Goal: Use online tool/utility: Utilize a website feature to perform a specific function

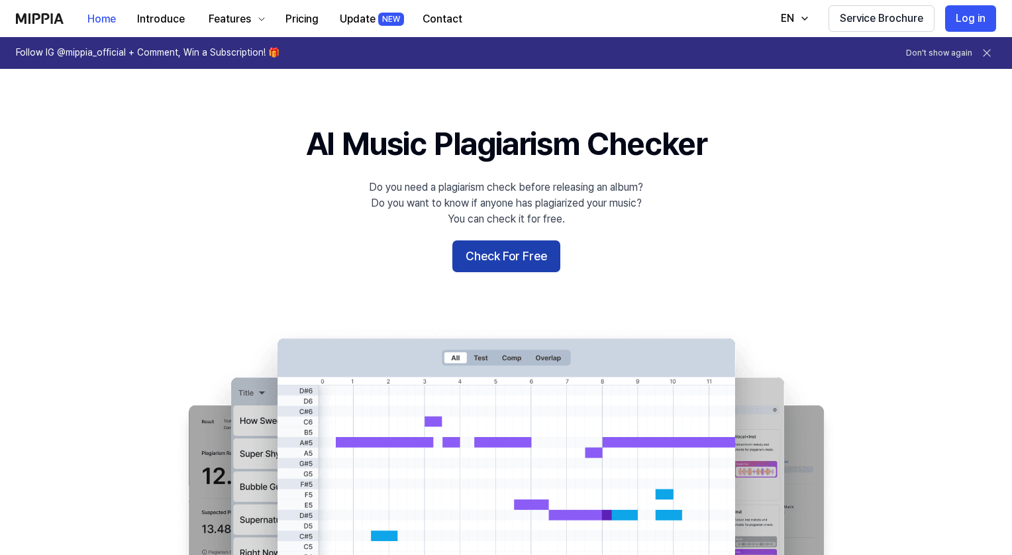
click at [488, 262] on button "Check For Free" at bounding box center [506, 256] width 108 height 32
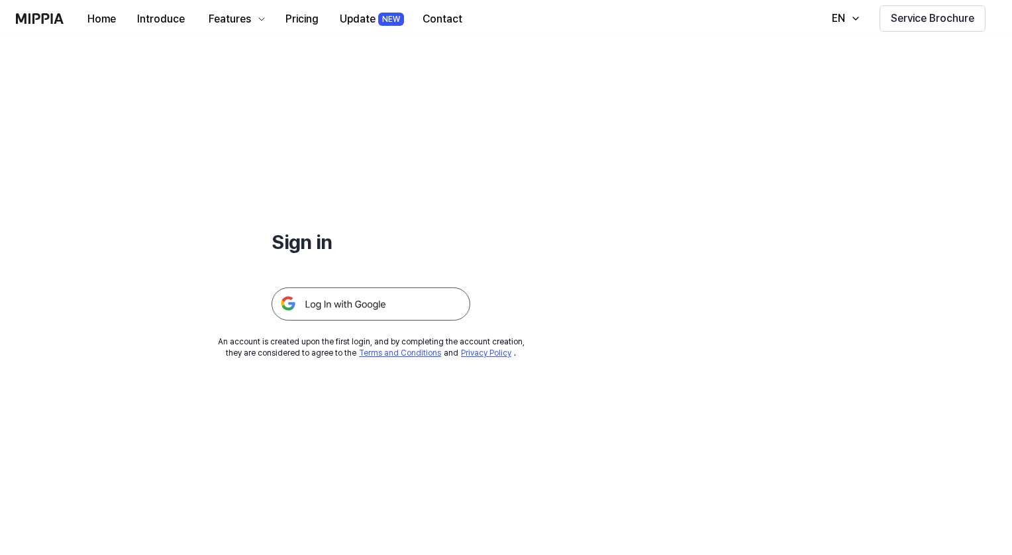
click at [387, 301] on img at bounding box center [371, 303] width 199 height 33
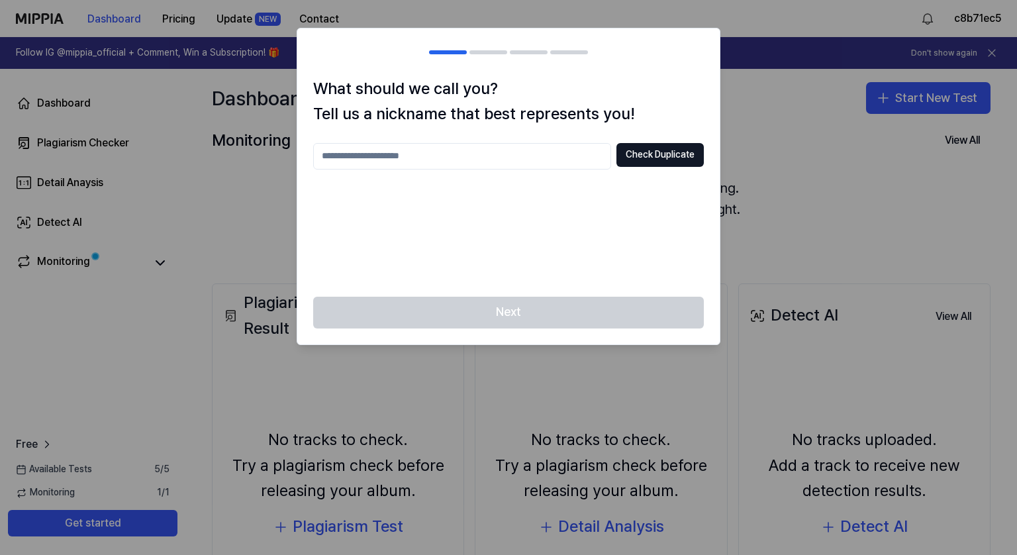
click at [480, 157] on input "text" at bounding box center [462, 156] width 298 height 26
type input "*****"
click at [647, 147] on button "Check Duplicate" at bounding box center [660, 155] width 87 height 24
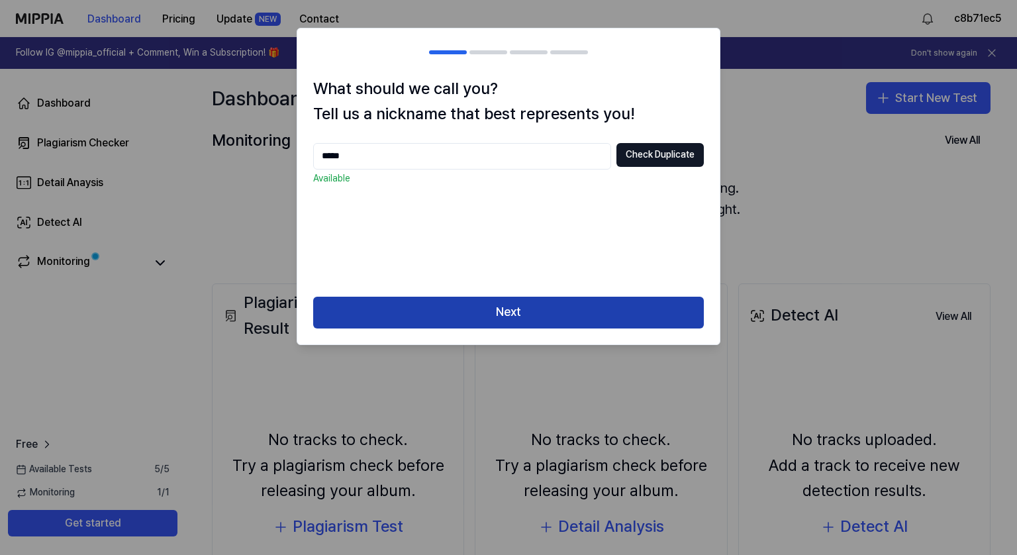
click at [583, 307] on button "Next" at bounding box center [508, 313] width 391 height 32
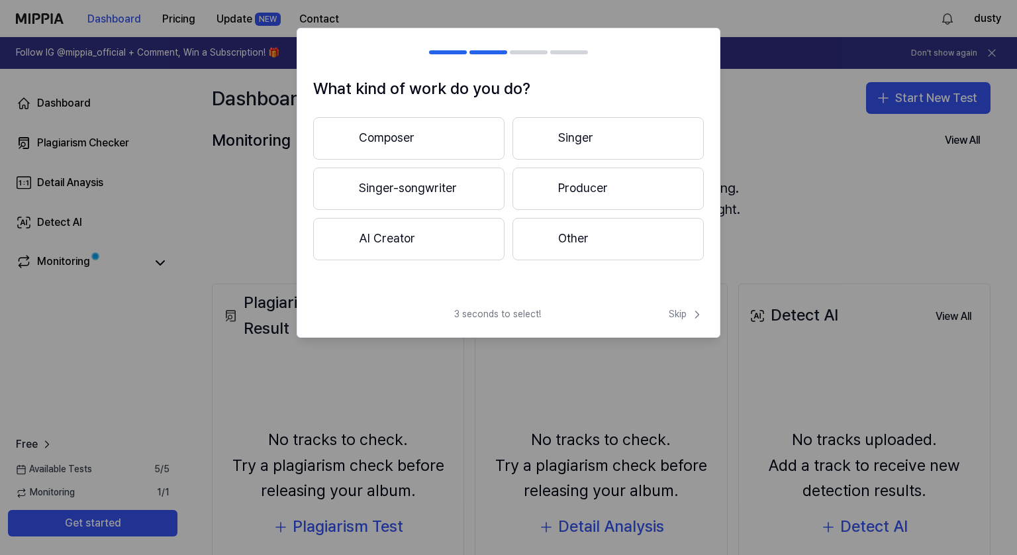
click at [564, 199] on button "Producer" at bounding box center [608, 189] width 191 height 42
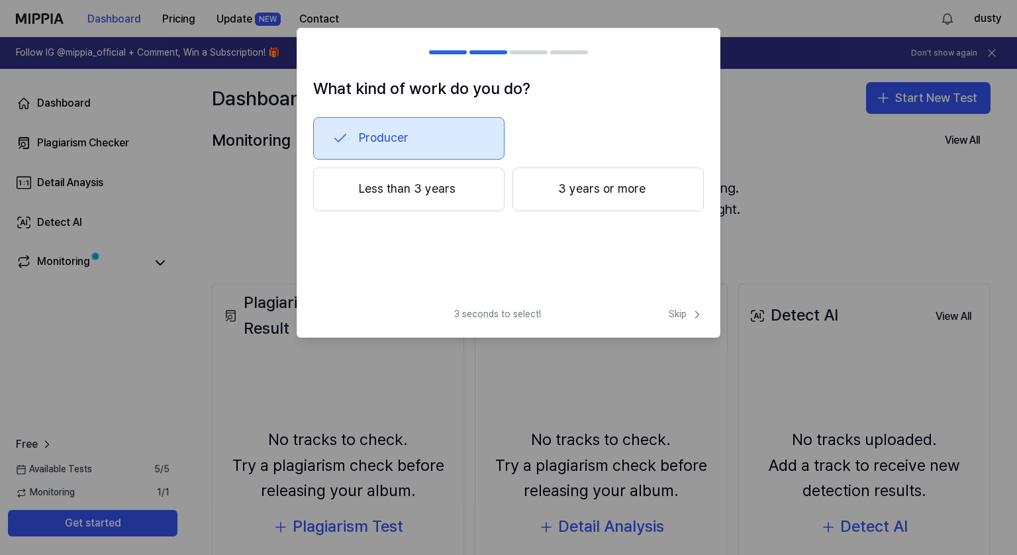
click at [555, 195] on button "3 years or more" at bounding box center [608, 190] width 191 height 44
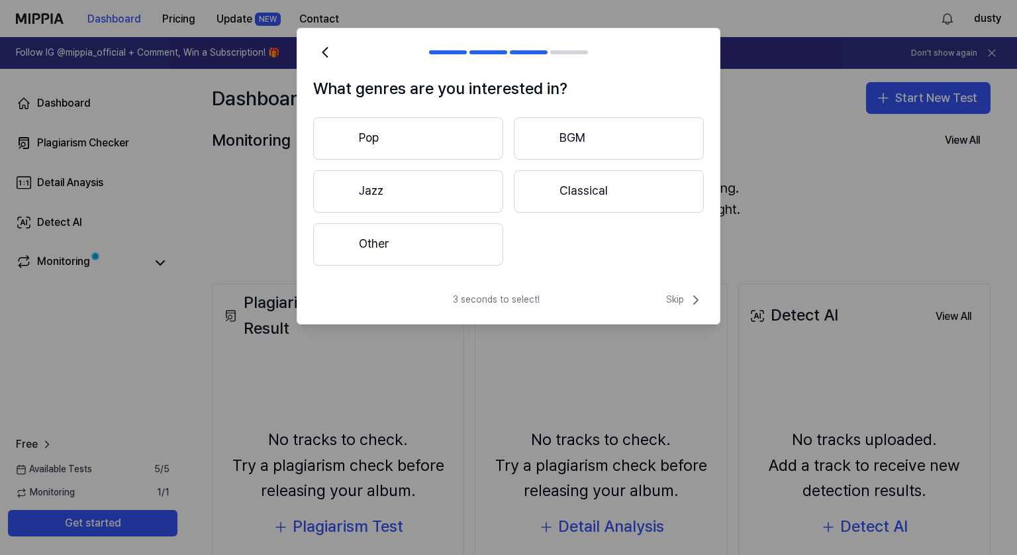
click at [434, 240] on button "Other" at bounding box center [408, 244] width 190 height 42
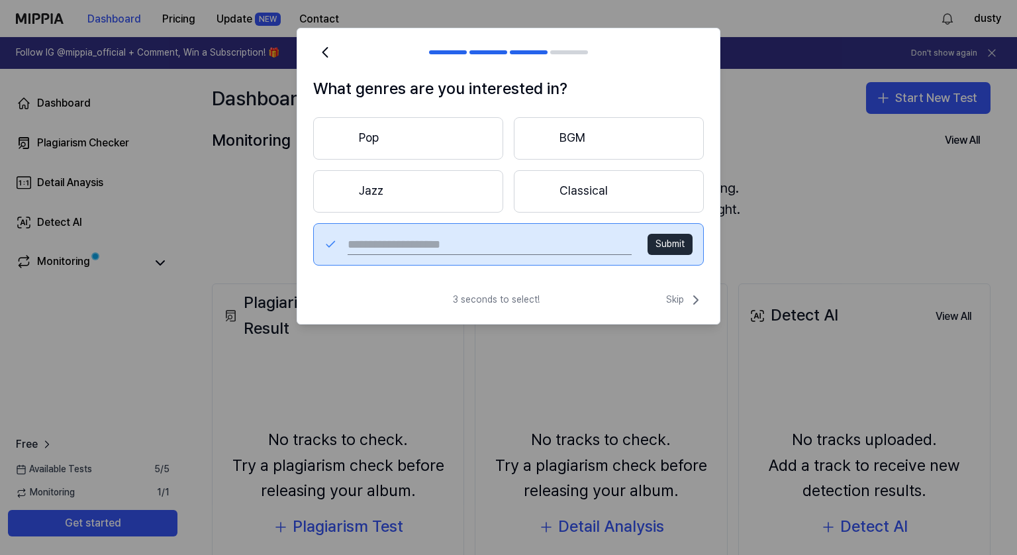
click at [496, 240] on input "text" at bounding box center [490, 244] width 284 height 21
type input "*****"
click at [674, 238] on button "Submit" at bounding box center [670, 244] width 45 height 21
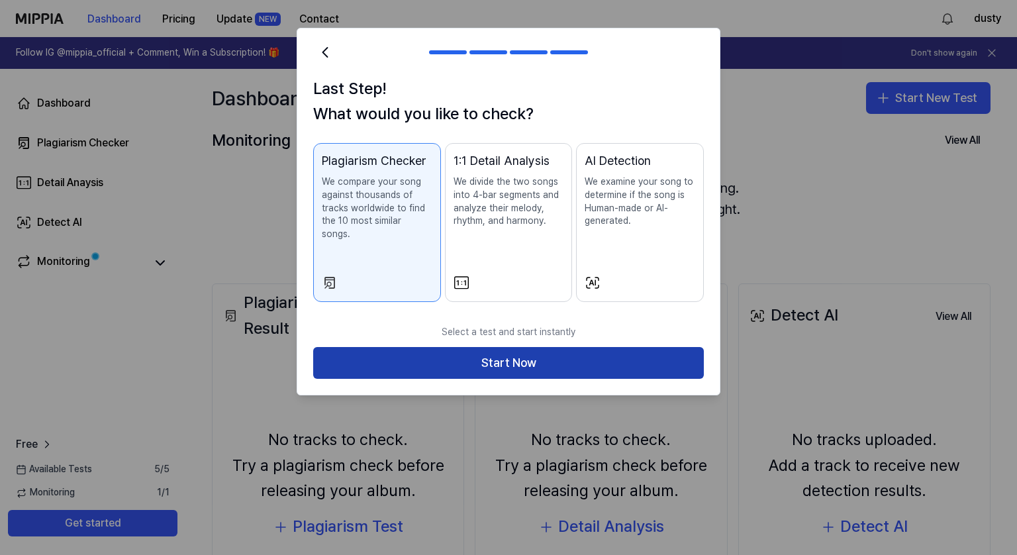
click at [562, 347] on button "Start Now" at bounding box center [508, 363] width 391 height 32
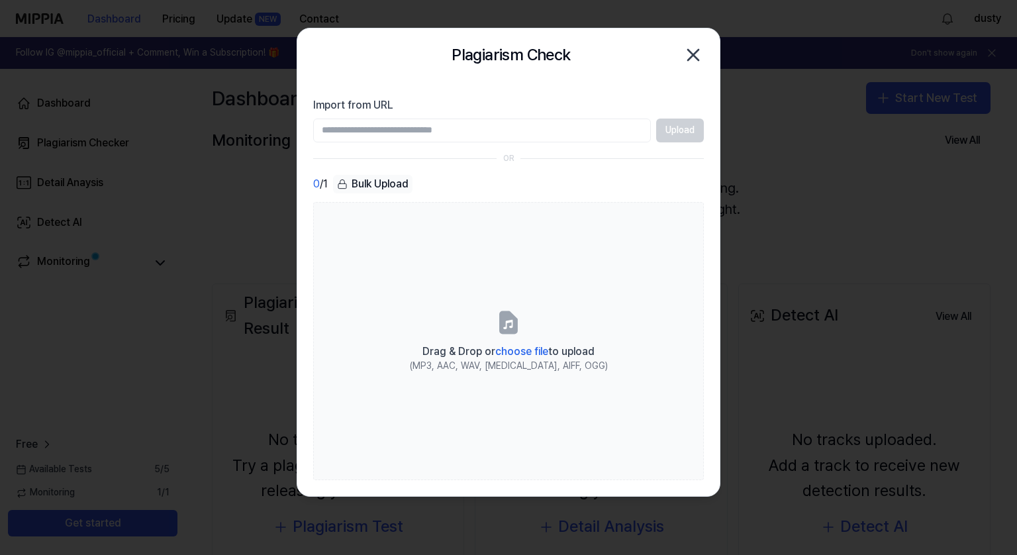
click at [422, 136] on input "Import from URL" at bounding box center [482, 131] width 338 height 24
paste input "**********"
type input "**********"
click at [695, 127] on button "Upload" at bounding box center [680, 131] width 48 height 24
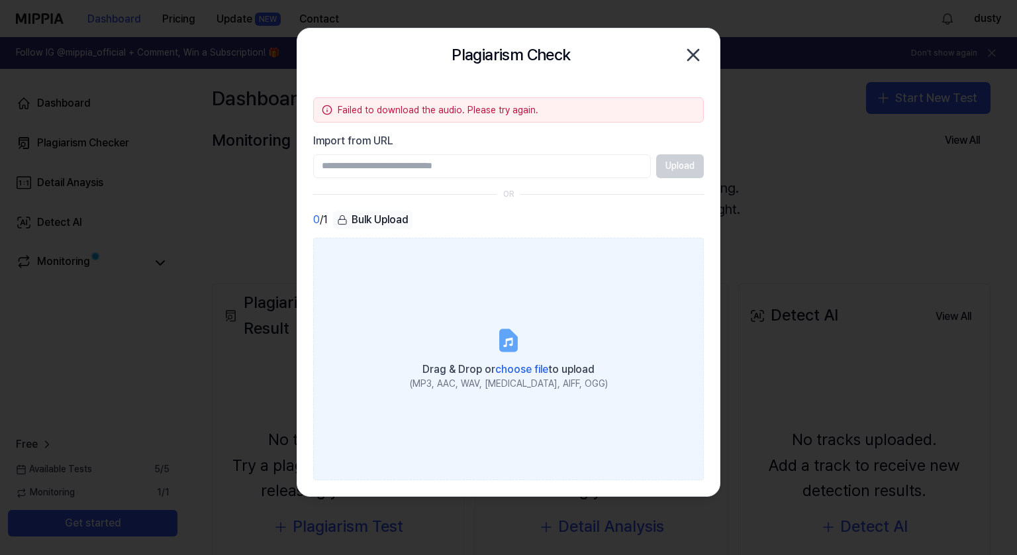
click at [533, 365] on span "choose file" at bounding box center [521, 369] width 53 height 13
click at [0, 0] on input "Drag & Drop or choose file to upload (MP3, AAC, WAV, [MEDICAL_DATA], AIFF, OGG)" at bounding box center [0, 0] width 0 height 0
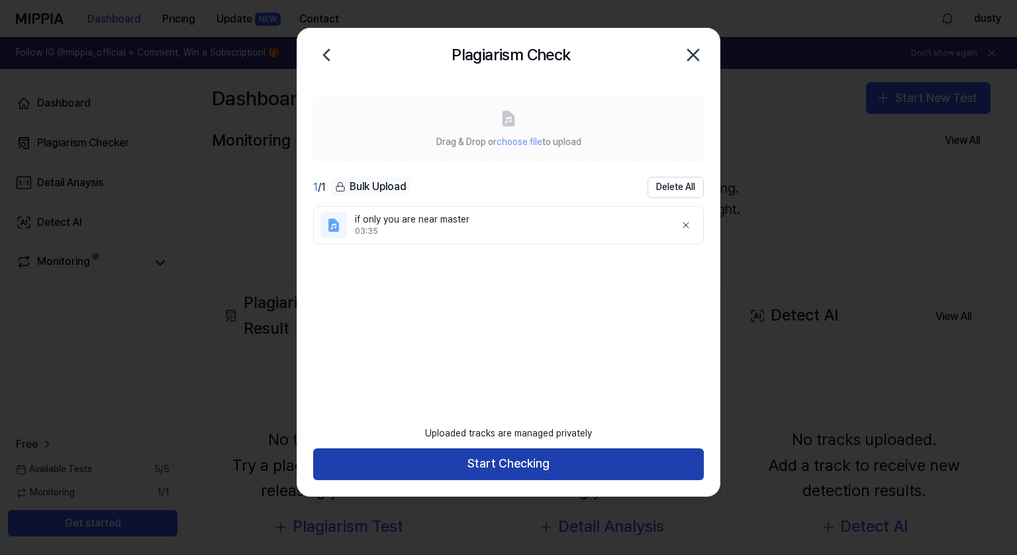
click at [501, 456] on button "Start Checking" at bounding box center [508, 464] width 391 height 32
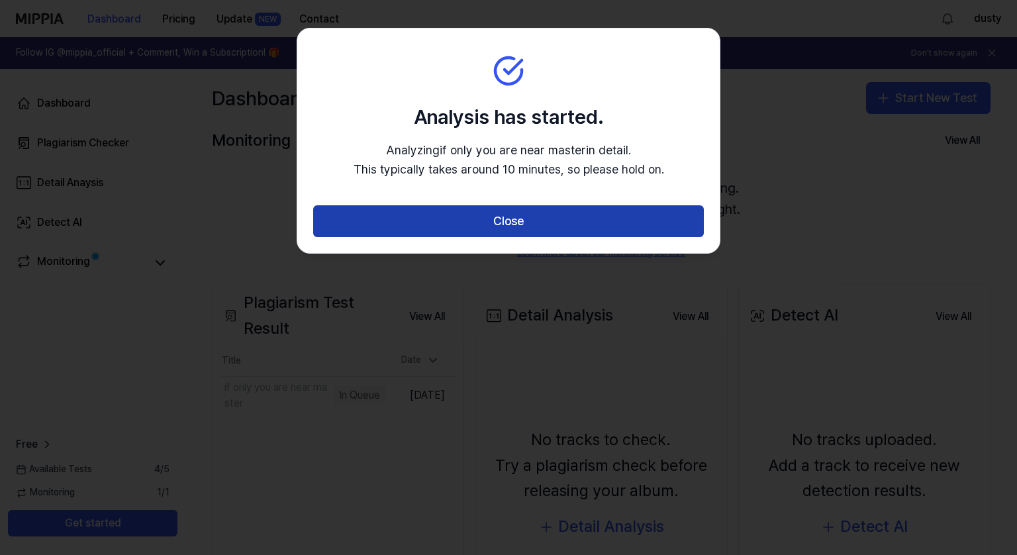
click at [479, 222] on button "Close" at bounding box center [508, 221] width 391 height 32
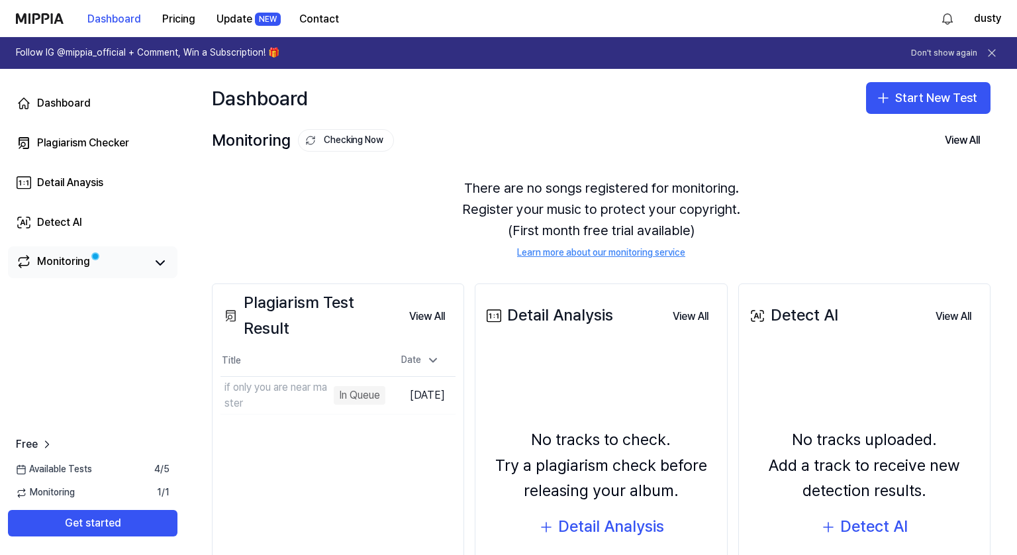
click at [64, 256] on div "Monitoring" at bounding box center [63, 263] width 53 height 19
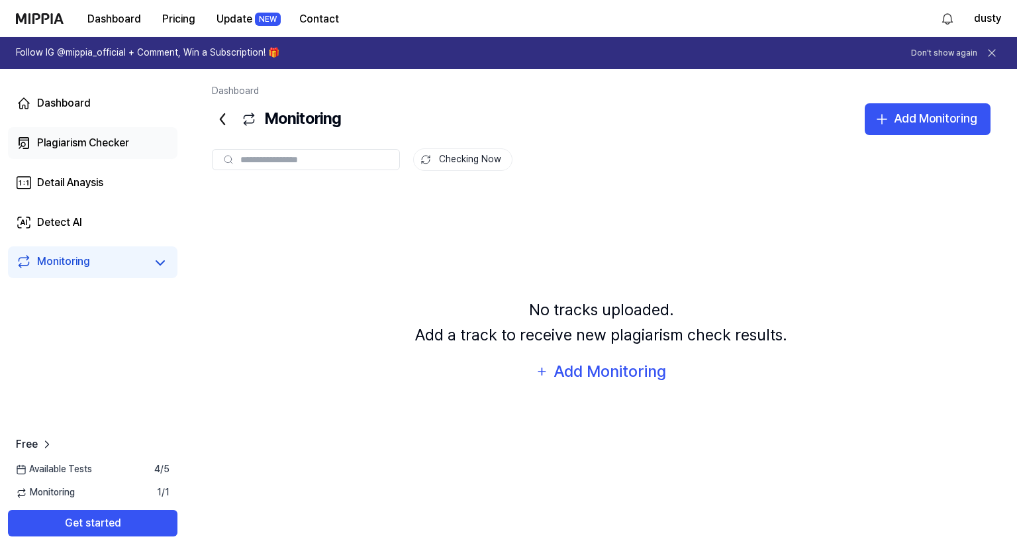
click at [64, 145] on div "Plagiarism Checker" at bounding box center [83, 143] width 92 height 16
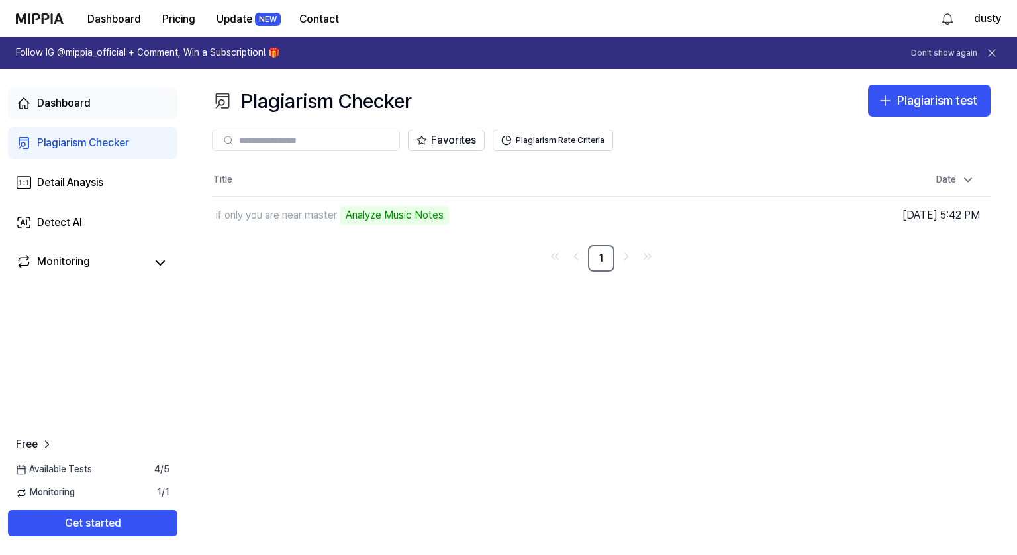
click at [74, 107] on div "Dashboard" at bounding box center [64, 103] width 54 height 16
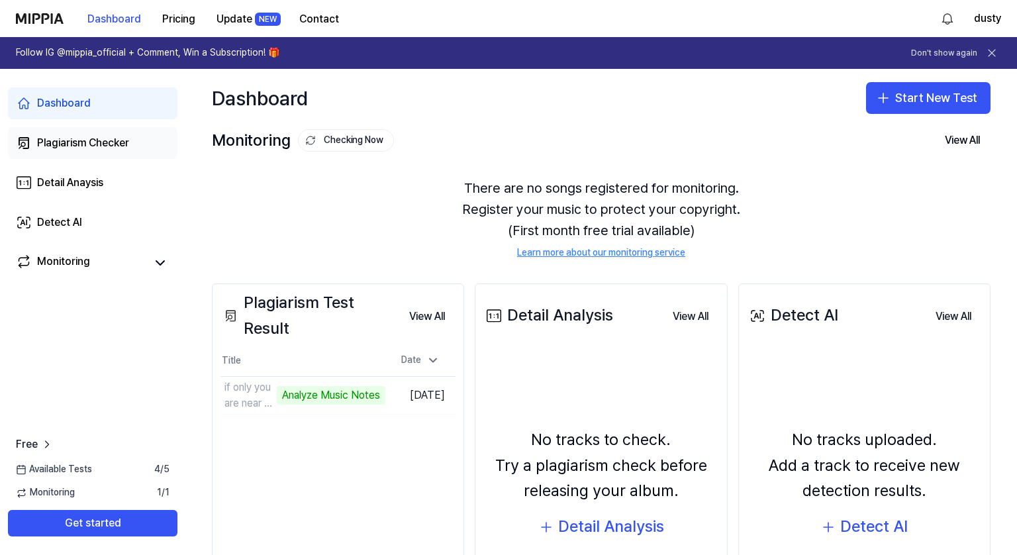
click at [59, 148] on div "Plagiarism Checker" at bounding box center [83, 143] width 92 height 16
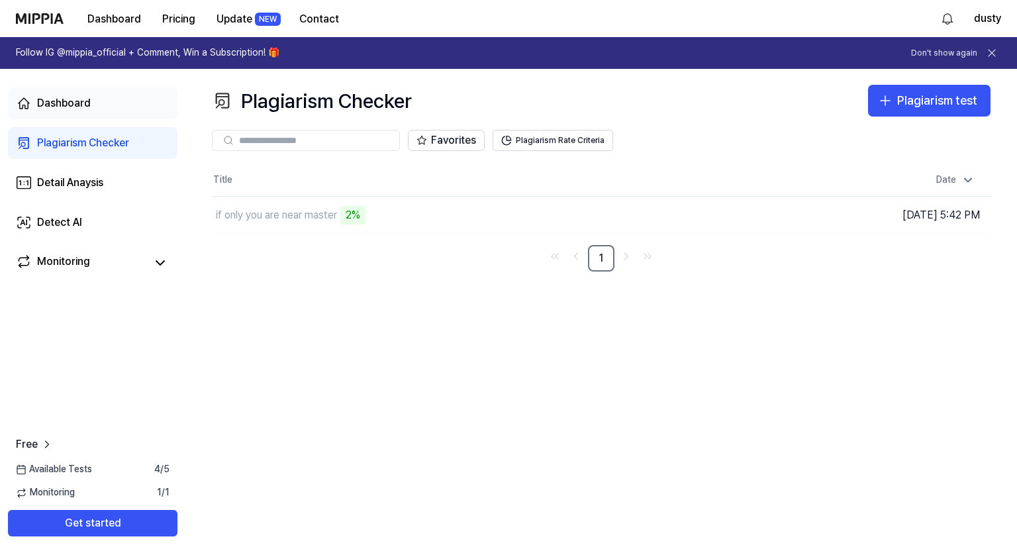
click at [68, 104] on div "Dashboard" at bounding box center [64, 103] width 54 height 16
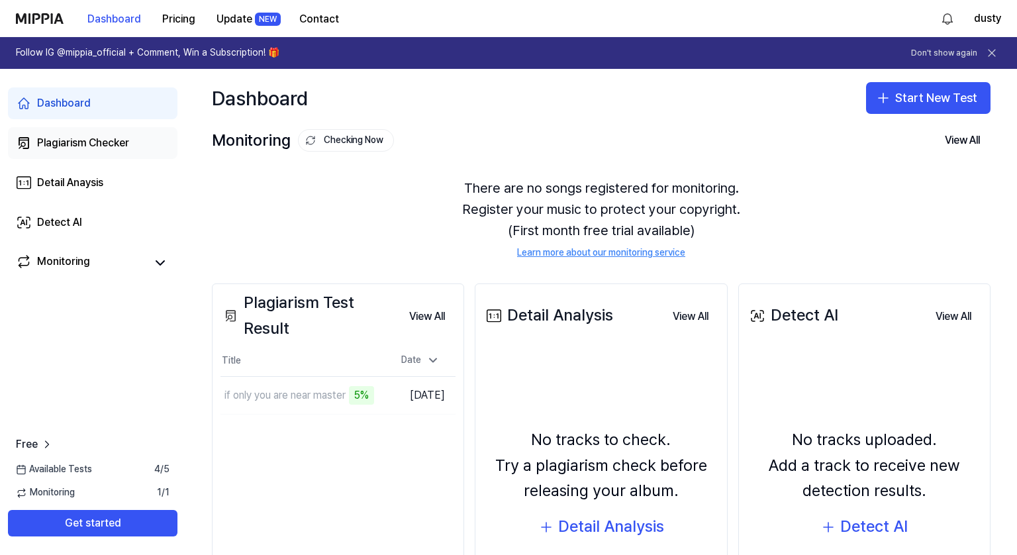
click at [56, 142] on div "Plagiarism Checker" at bounding box center [83, 143] width 92 height 16
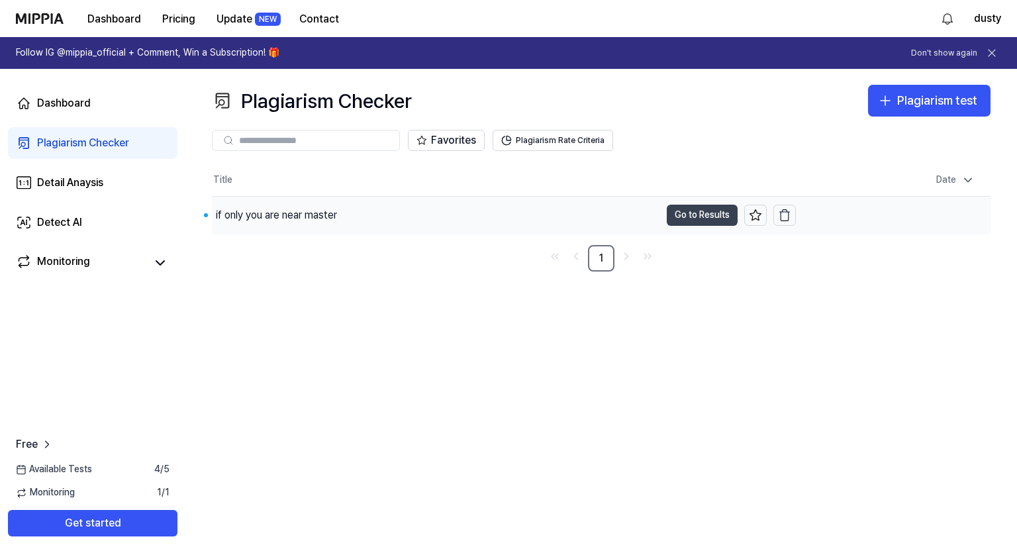
click at [670, 217] on button "Go to Results" at bounding box center [702, 215] width 71 height 21
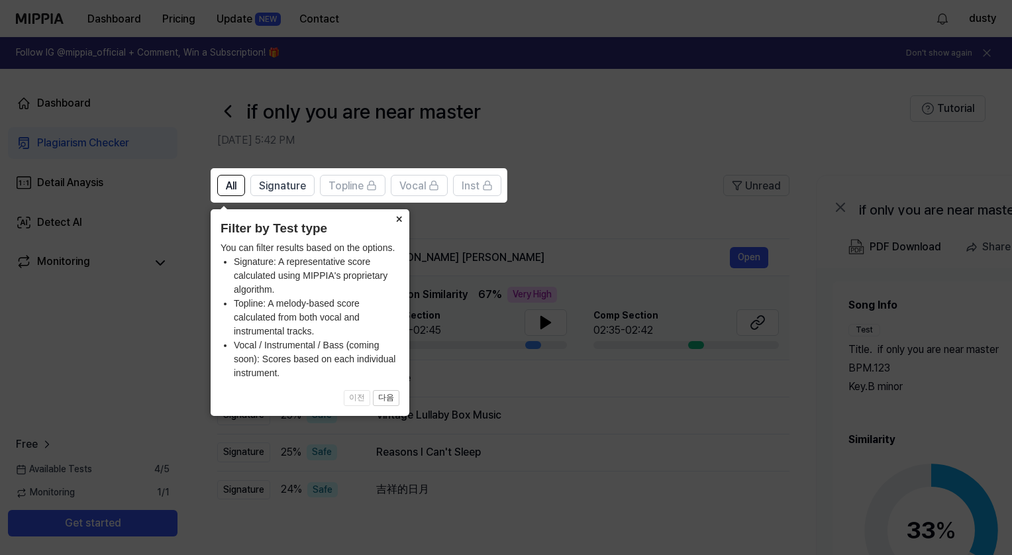
click at [401, 213] on button "×" at bounding box center [398, 218] width 21 height 19
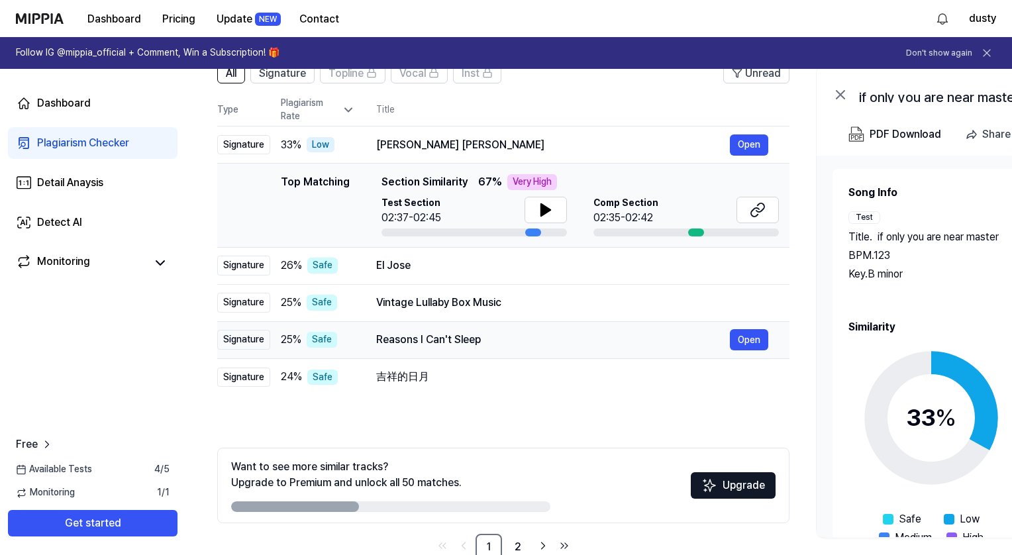
scroll to position [87, 0]
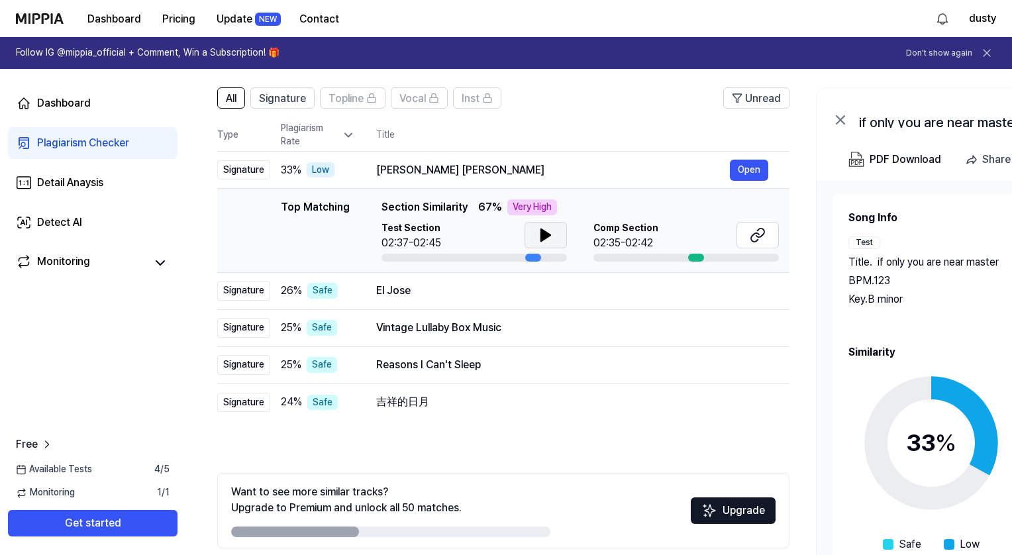
click at [535, 232] on button at bounding box center [546, 235] width 42 height 26
click at [752, 231] on icon at bounding box center [758, 235] width 16 height 16
click at [745, 283] on button "Open" at bounding box center [749, 290] width 38 height 21
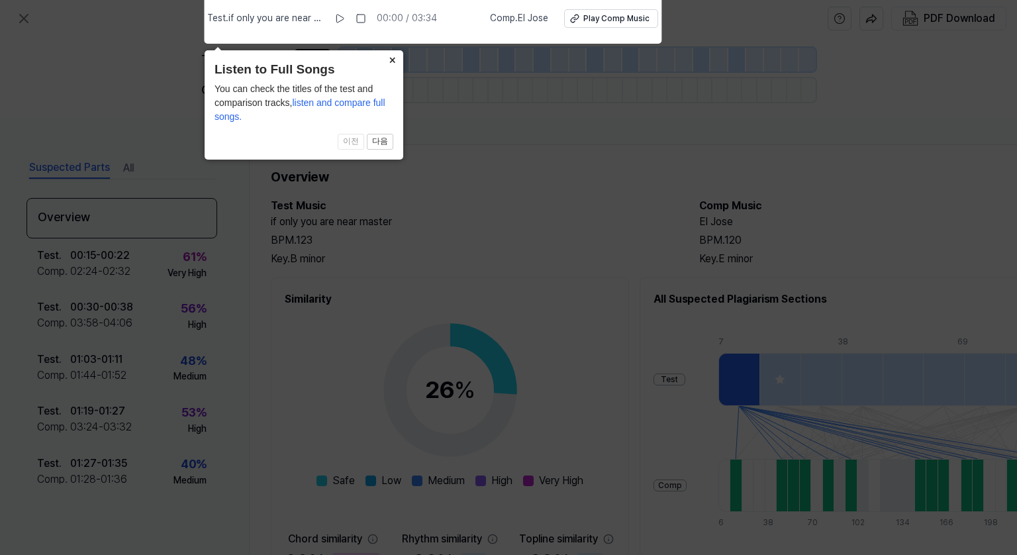
click at [393, 60] on button "×" at bounding box center [392, 59] width 21 height 19
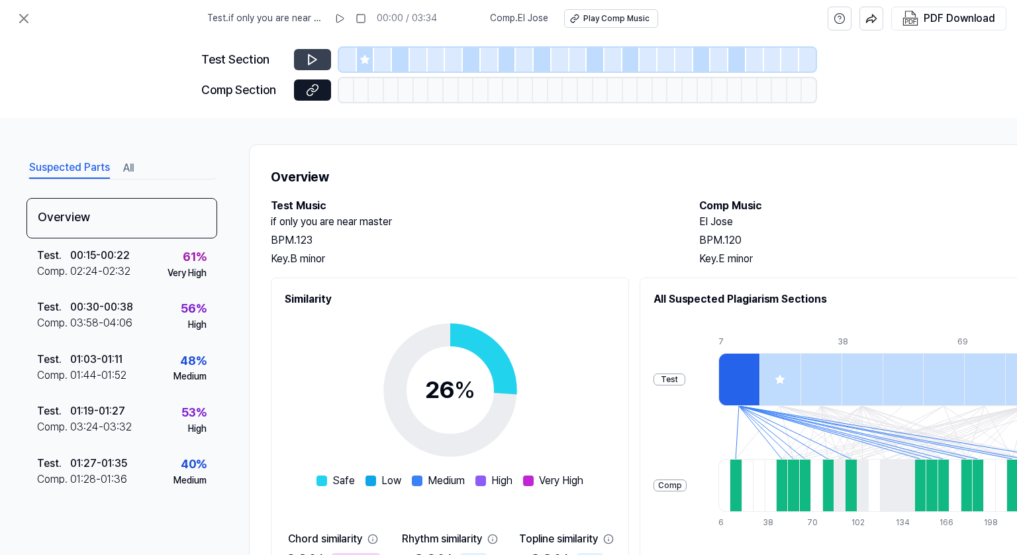
click at [303, 60] on button at bounding box center [312, 59] width 37 height 21
click at [307, 58] on icon at bounding box center [312, 59] width 13 height 13
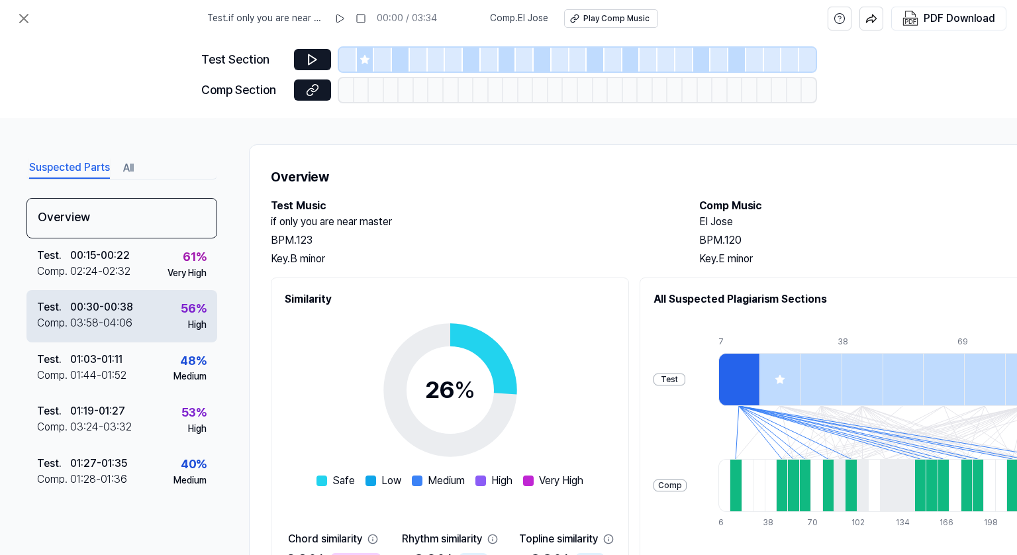
click at [119, 312] on div "00:30 - 00:38" at bounding box center [101, 307] width 63 height 16
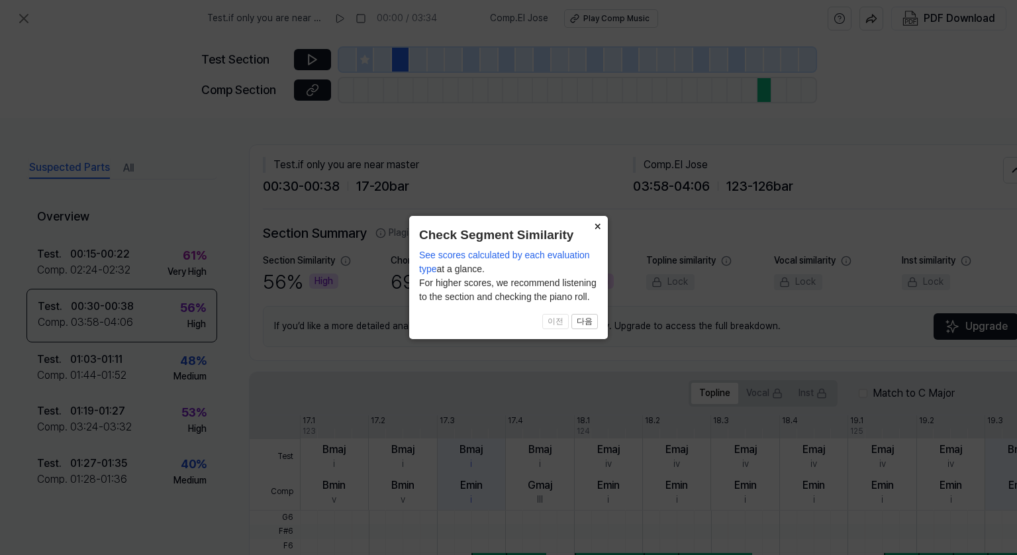
click at [595, 227] on button "×" at bounding box center [597, 225] width 21 height 19
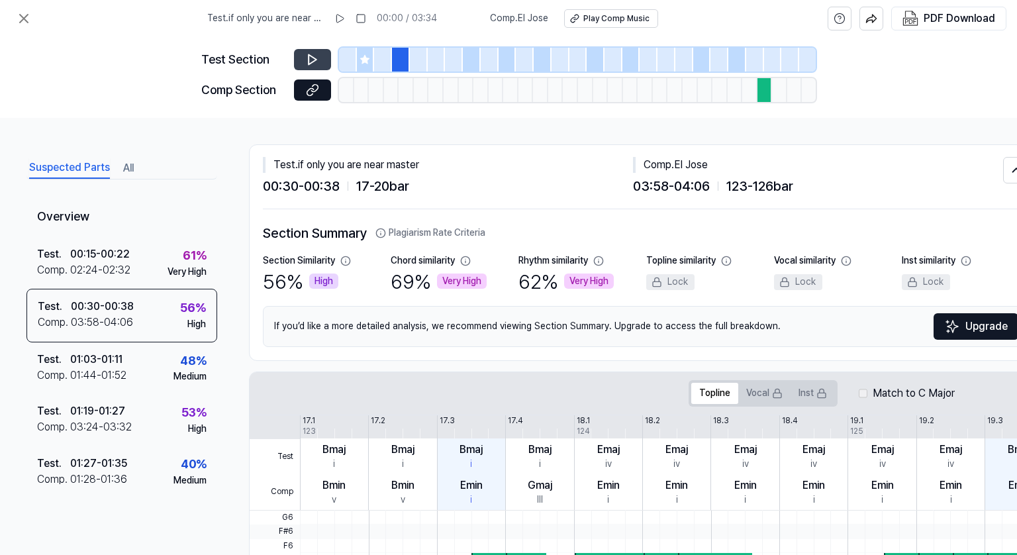
click at [315, 56] on icon at bounding box center [312, 59] width 13 height 13
click at [315, 56] on icon at bounding box center [315, 59] width 2 height 9
click at [310, 93] on icon at bounding box center [312, 89] width 13 height 13
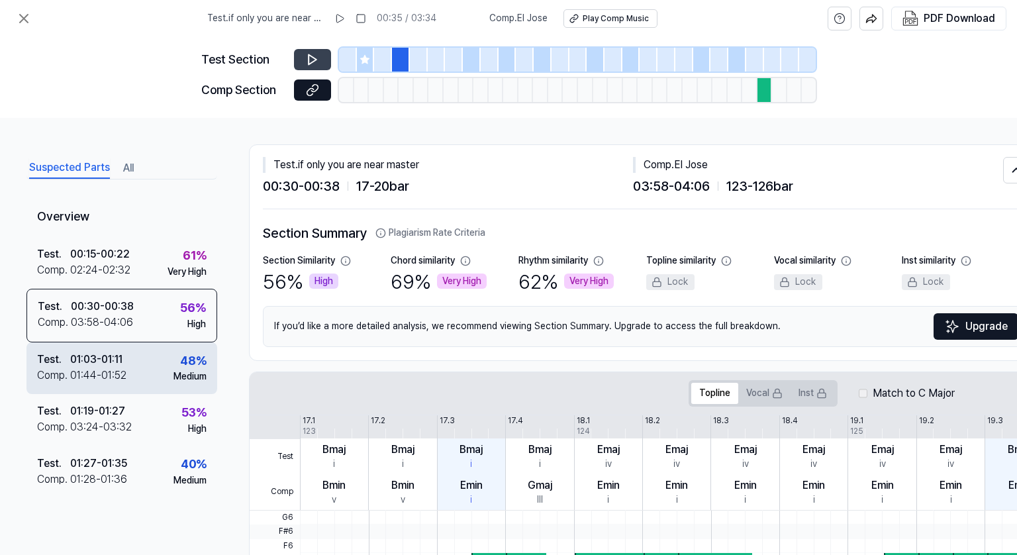
click at [113, 370] on div "01:44 - 01:52" at bounding box center [98, 376] width 56 height 16
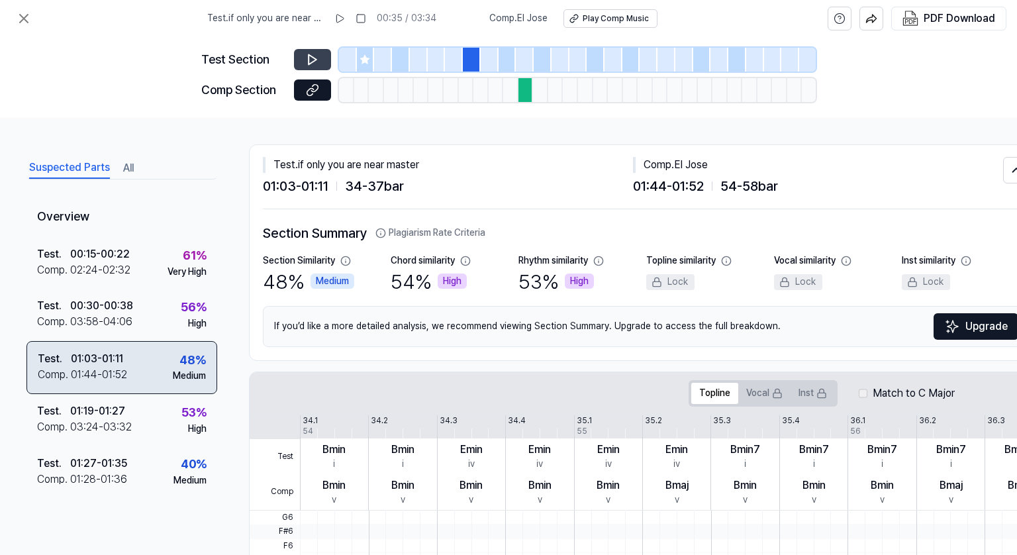
click at [117, 368] on div "01:44 - 01:52" at bounding box center [99, 375] width 56 height 16
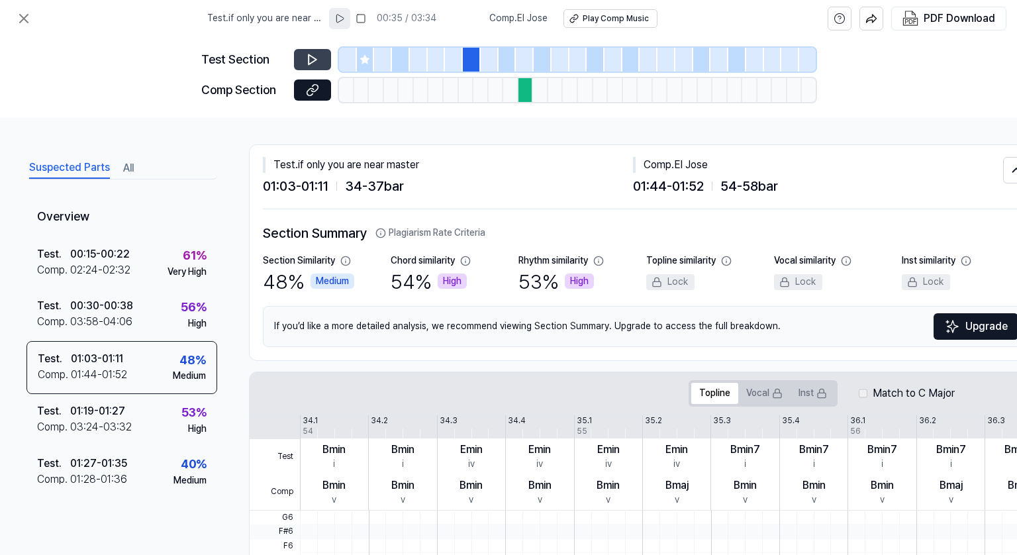
click at [342, 11] on button at bounding box center [339, 18] width 21 height 21
click at [578, 15] on icon at bounding box center [574, 18] width 9 height 9
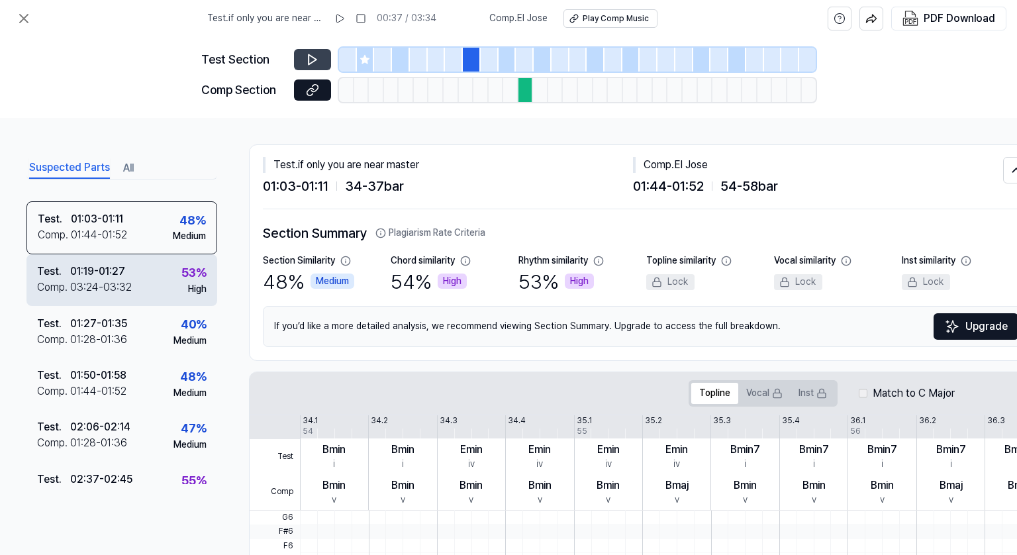
scroll to position [159, 0]
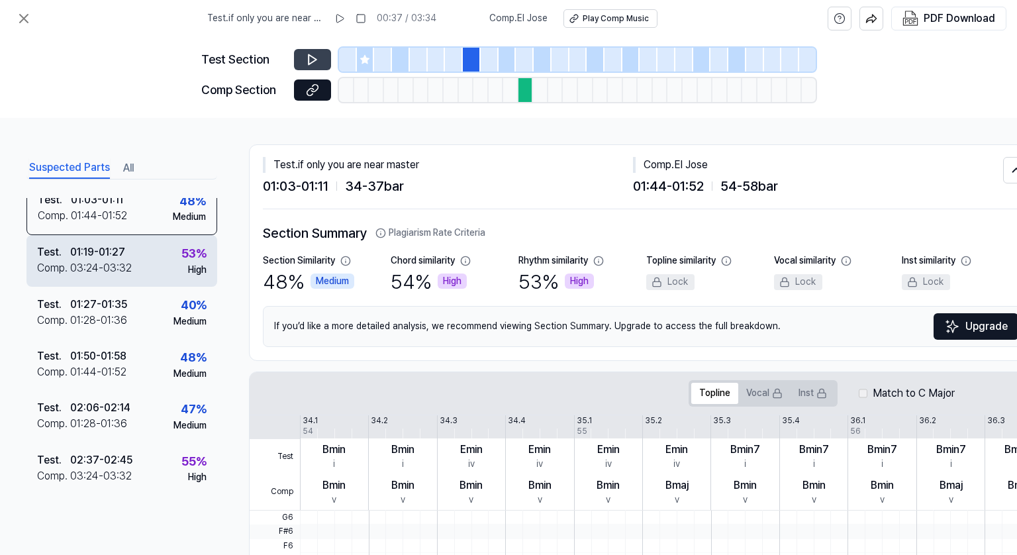
click at [85, 247] on div "01:19 - 01:27" at bounding box center [97, 252] width 55 height 16
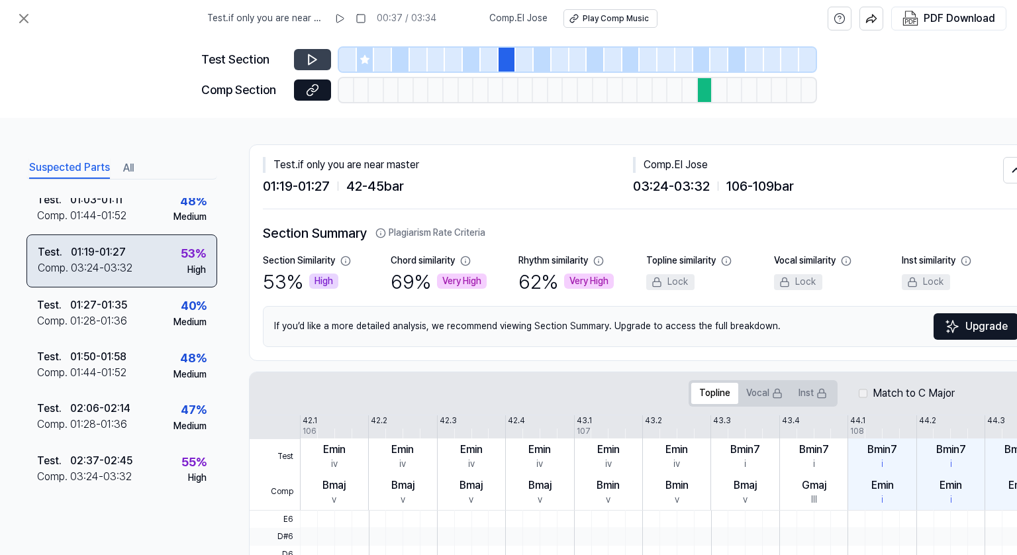
click at [85, 247] on div "01:19 - 01:27" at bounding box center [98, 252] width 55 height 16
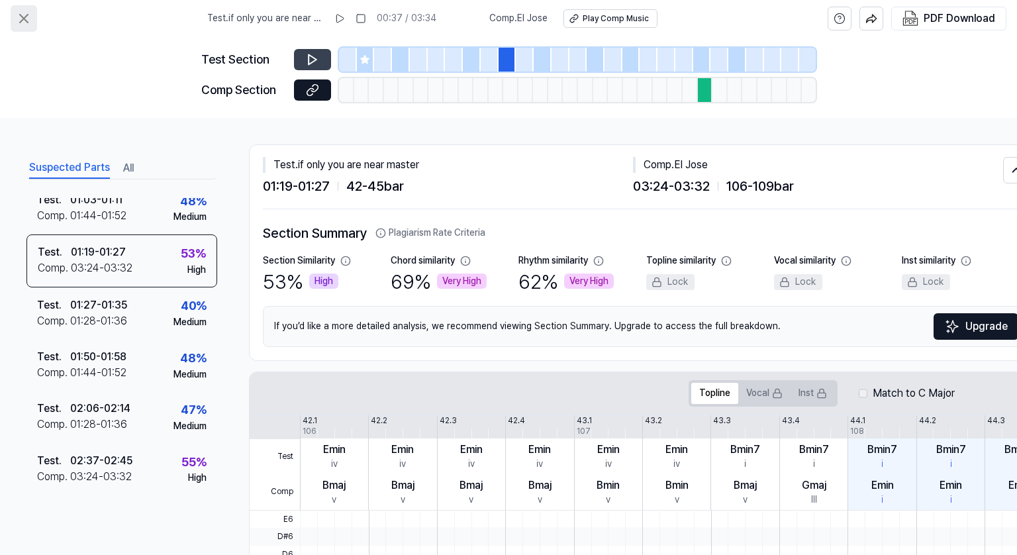
click at [20, 10] on button at bounding box center [24, 18] width 26 height 26
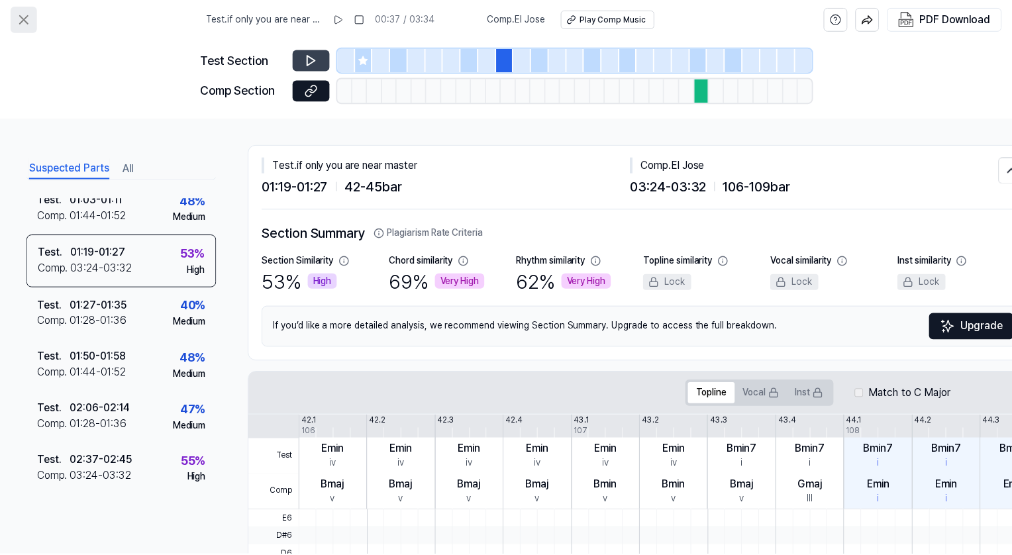
scroll to position [87, 0]
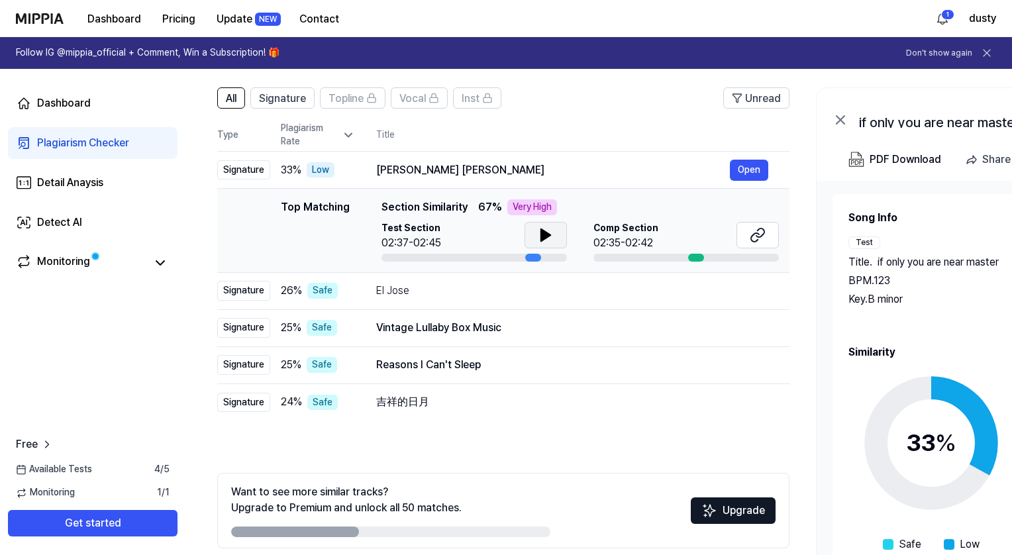
click at [539, 235] on icon at bounding box center [546, 235] width 16 height 16
click at [294, 101] on span "Signature" at bounding box center [282, 99] width 47 height 16
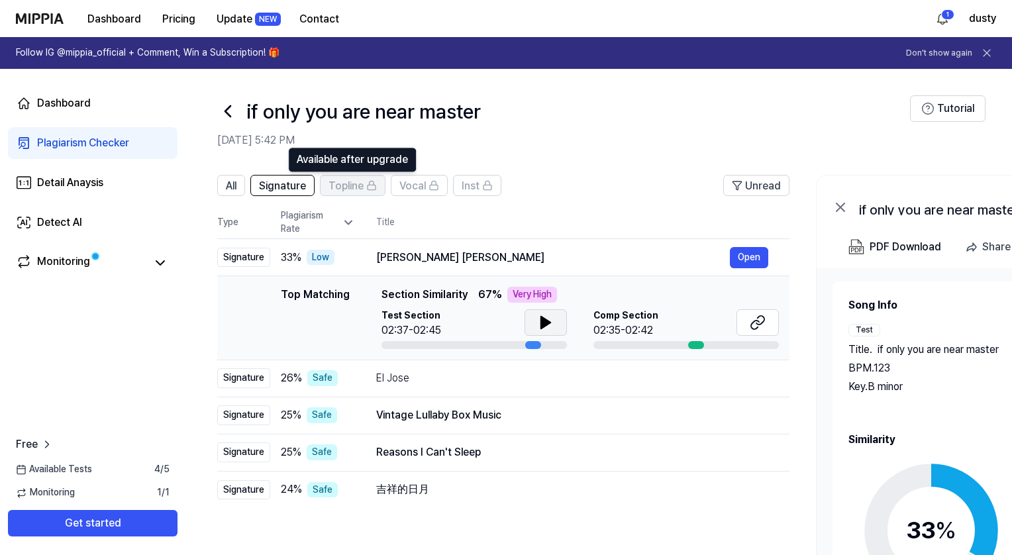
click at [348, 180] on span "Topline" at bounding box center [346, 186] width 35 height 16
click at [323, 447] on div "Safe" at bounding box center [322, 452] width 30 height 16
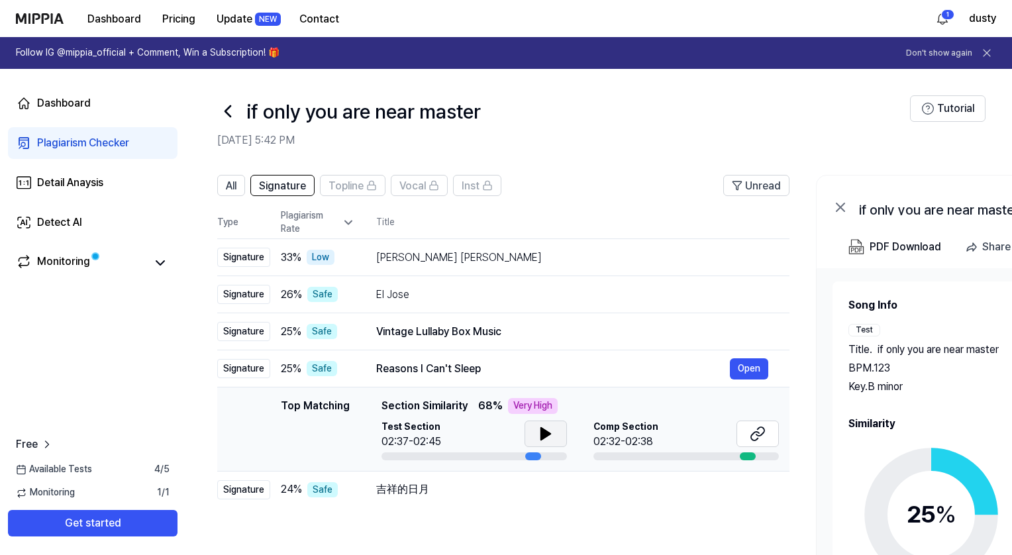
click at [550, 437] on icon at bounding box center [546, 434] width 16 height 16
click at [760, 437] on icon at bounding box center [758, 434] width 16 height 16
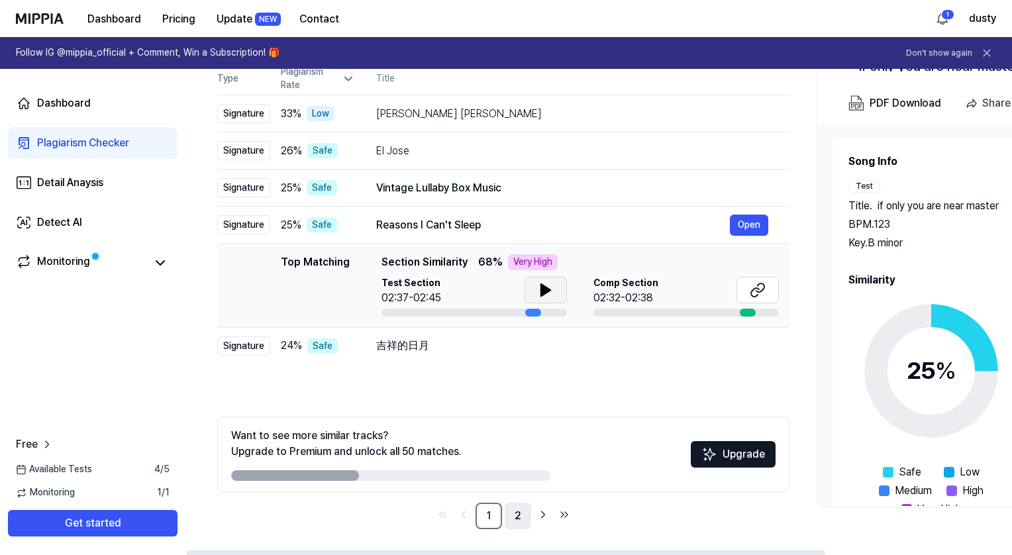
click at [514, 512] on link "2" at bounding box center [518, 516] width 26 height 26
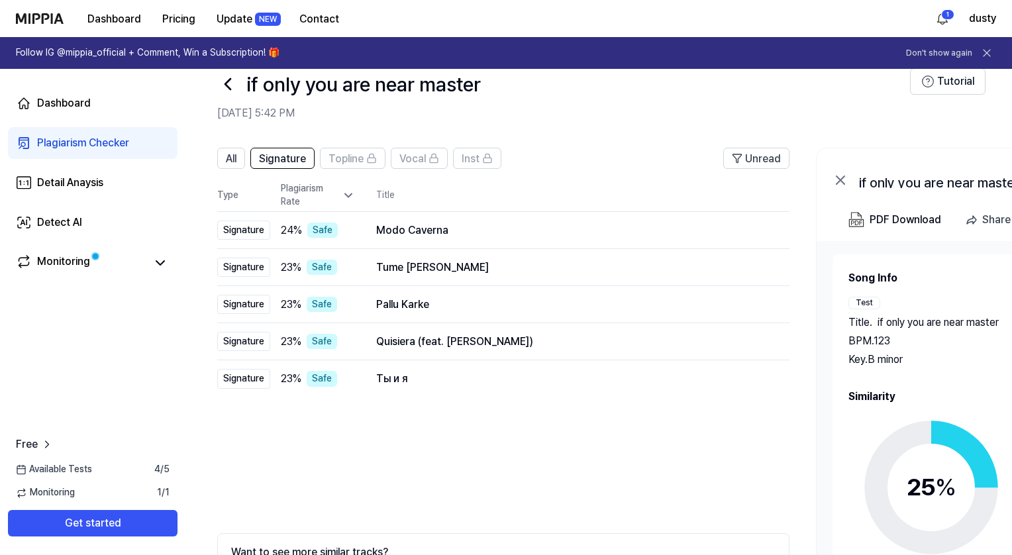
scroll to position [26, 0]
click at [234, 157] on span "All" at bounding box center [231, 160] width 11 height 16
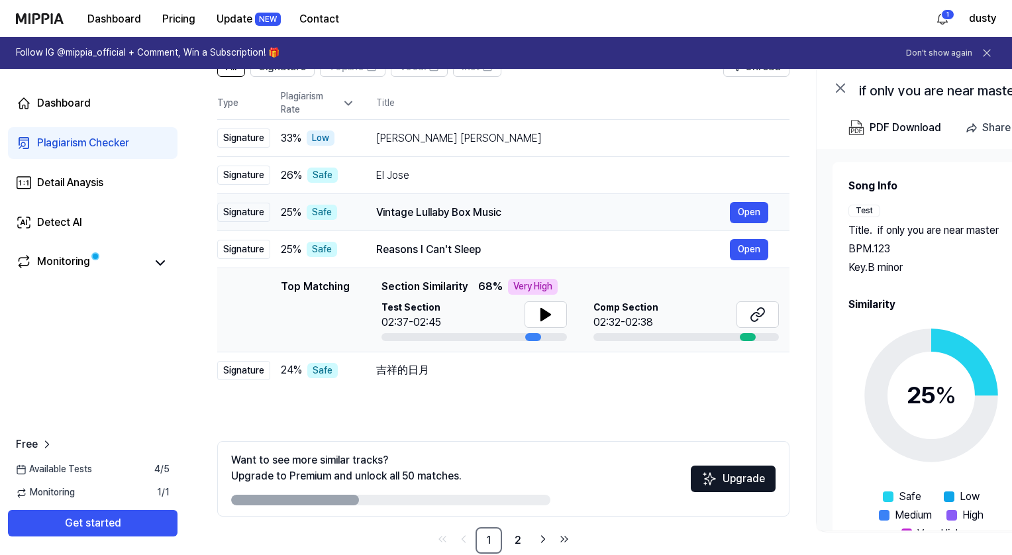
scroll to position [144, 0]
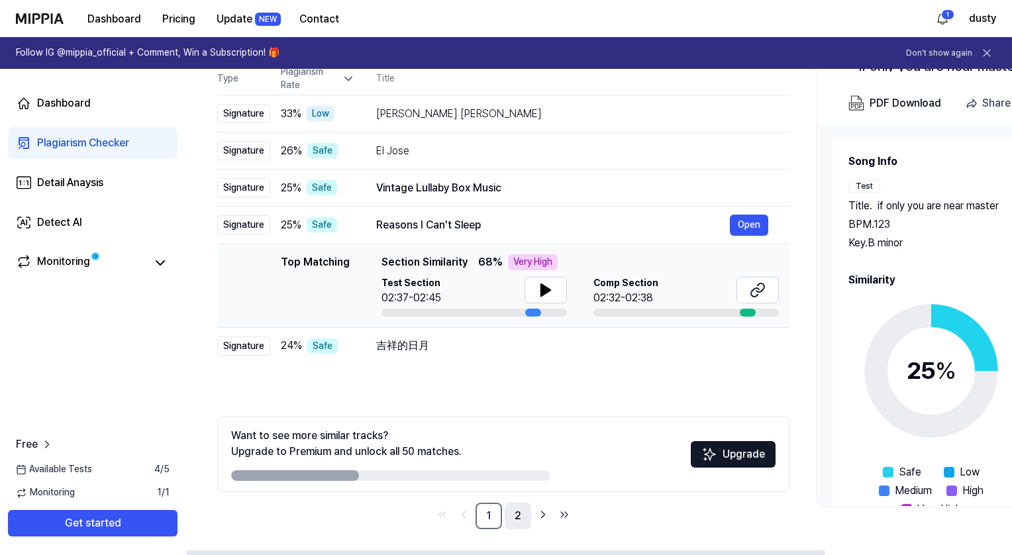
click at [523, 511] on link "2" at bounding box center [518, 516] width 26 height 26
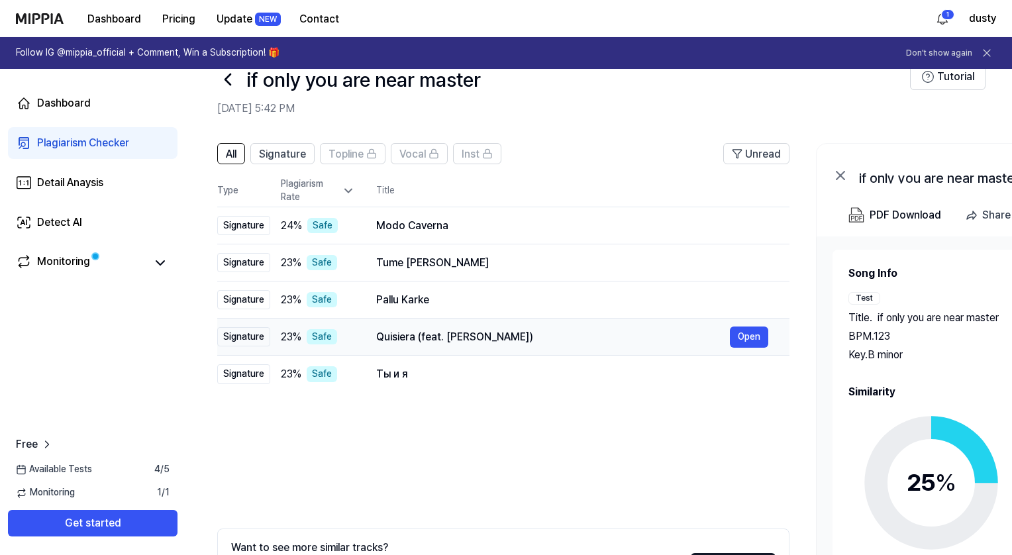
scroll to position [40, 0]
